Goal: Navigation & Orientation: Understand site structure

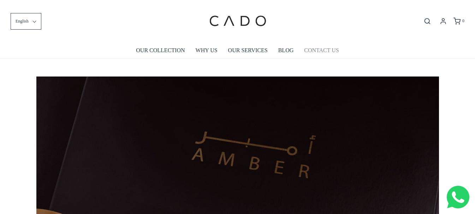
click at [319, 51] on link "CONTACT US" at bounding box center [321, 50] width 35 height 16
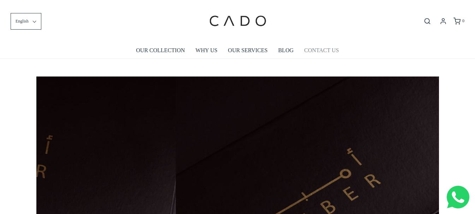
scroll to position [0, 391]
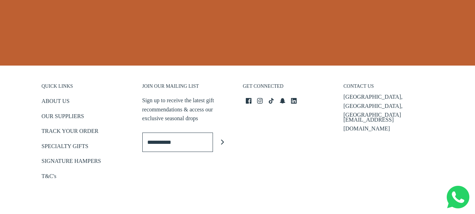
scroll to position [329, 0]
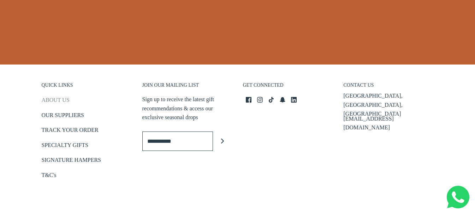
click at [66, 100] on link "ABOUT US" at bounding box center [56, 102] width 28 height 12
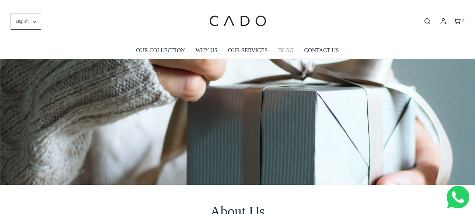
click at [285, 49] on link "BLOG" at bounding box center [286, 50] width 16 height 16
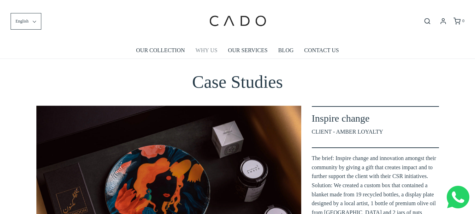
click at [208, 54] on link "WHY US" at bounding box center [206, 50] width 22 height 16
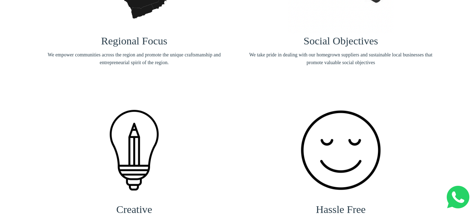
scroll to position [212, 0]
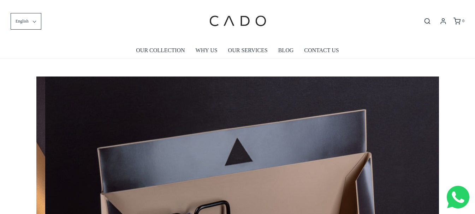
scroll to position [0, 1207]
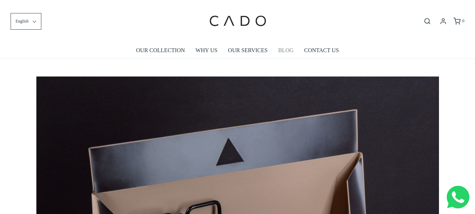
click at [290, 52] on link "BLOG" at bounding box center [286, 50] width 16 height 16
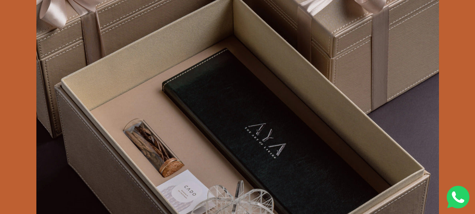
scroll to position [1069, 0]
